Goal: Task Accomplishment & Management: Use online tool/utility

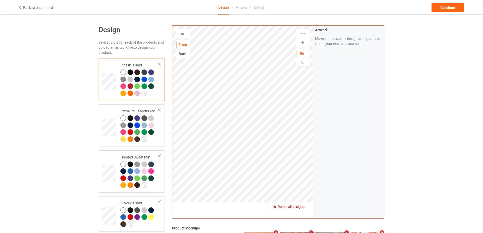
click at [301, 207] on span "Delete all designs" at bounding box center [291, 207] width 27 height 4
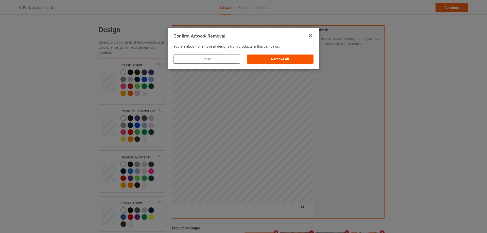
click at [290, 57] on div "Remove all" at bounding box center [280, 59] width 66 height 9
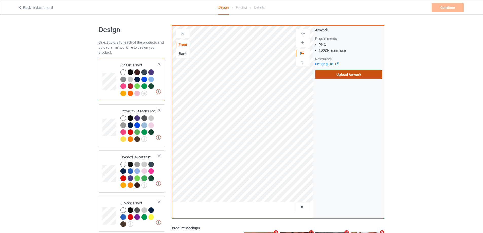
click at [324, 73] on label "Upload Artwork" at bounding box center [348, 74] width 67 height 9
click at [0, 0] on input "Upload Artwork" at bounding box center [0, 0] width 0 height 0
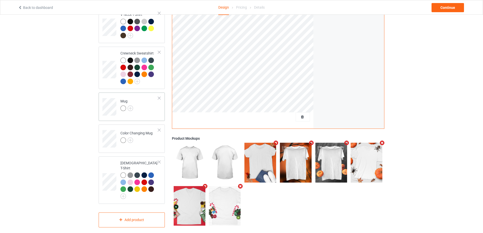
click at [147, 114] on td "Mug" at bounding box center [139, 105] width 43 height 21
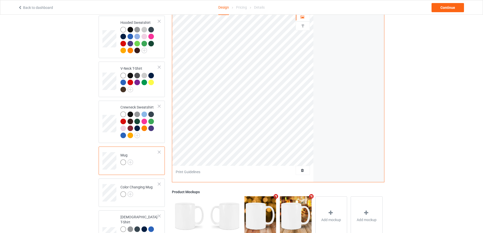
scroll to position [87, 0]
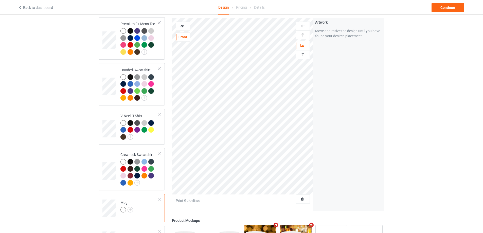
click at [302, 35] on img at bounding box center [302, 34] width 5 height 5
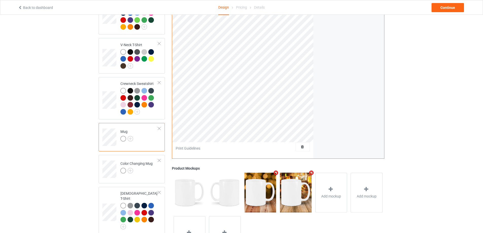
scroll to position [189, 0]
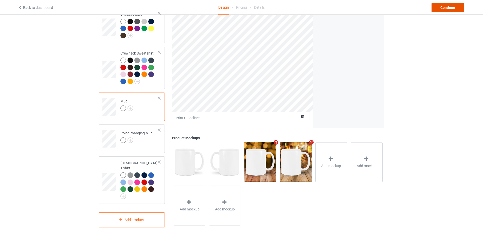
click at [451, 6] on div "Continue" at bounding box center [448, 7] width 32 height 9
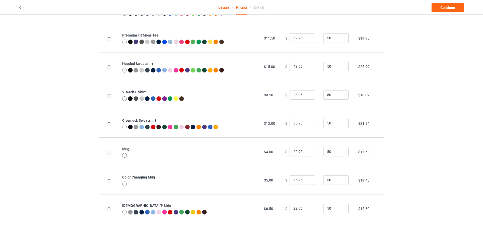
scroll to position [55, 0]
click at [447, 8] on link "Continue" at bounding box center [448, 7] width 32 height 9
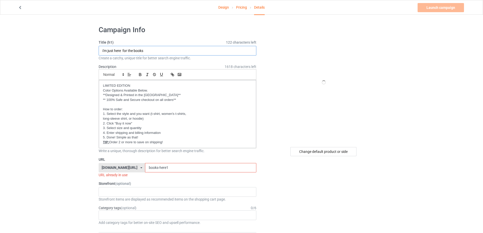
drag, startPoint x: 152, startPoint y: 50, endPoint x: 83, endPoint y: 48, distance: 69.2
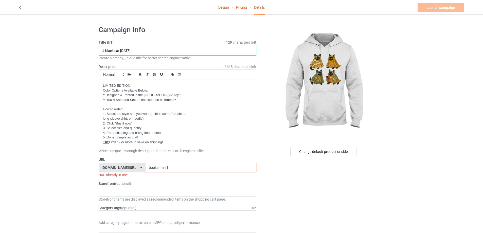
type input "4 black cat [DATE]"
drag, startPoint x: 173, startPoint y: 164, endPoint x: 112, endPoint y: 164, distance: 60.9
click at [112, 164] on div "[DOMAIN_NAME][URL] [DOMAIN_NAME][URL] [DOMAIN_NAME][URL] [DOMAIN_NAME][URL] [DO…" at bounding box center [178, 168] width 158 height 10
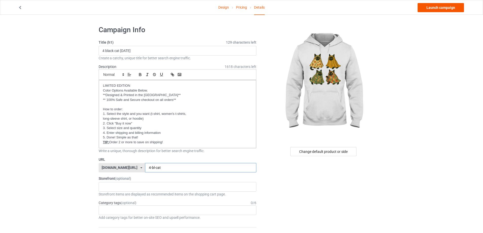
type input "4-bl-cat"
click at [440, 8] on link "Launch campaign" at bounding box center [441, 7] width 46 height 9
